Goal: Navigation & Orientation: Find specific page/section

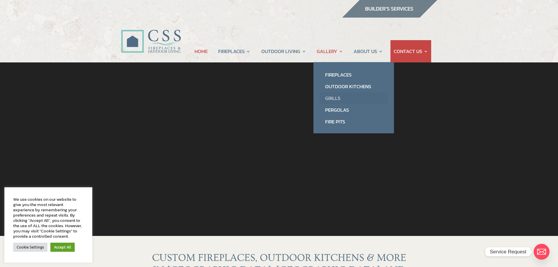
click at [337, 97] on link "Grills" at bounding box center [353, 98] width 69 height 12
click at [335, 75] on link "Fireplaces" at bounding box center [353, 75] width 69 height 12
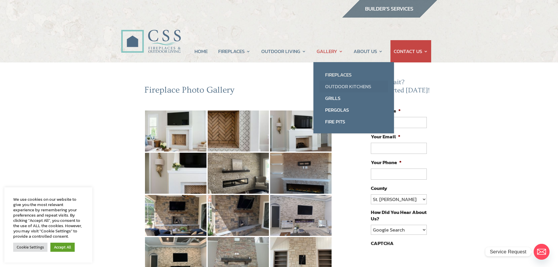
click at [336, 87] on link "Outdoor Kitchens" at bounding box center [353, 87] width 69 height 12
